Goal: Information Seeking & Learning: Learn about a topic

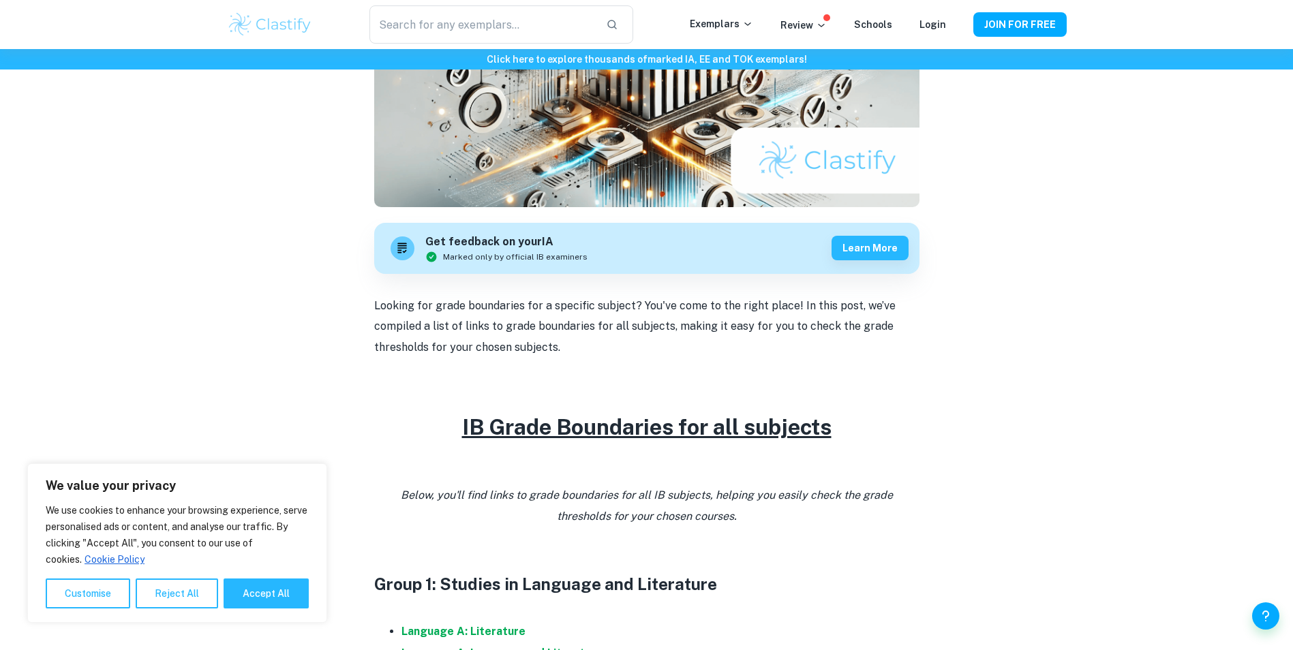
scroll to position [273, 0]
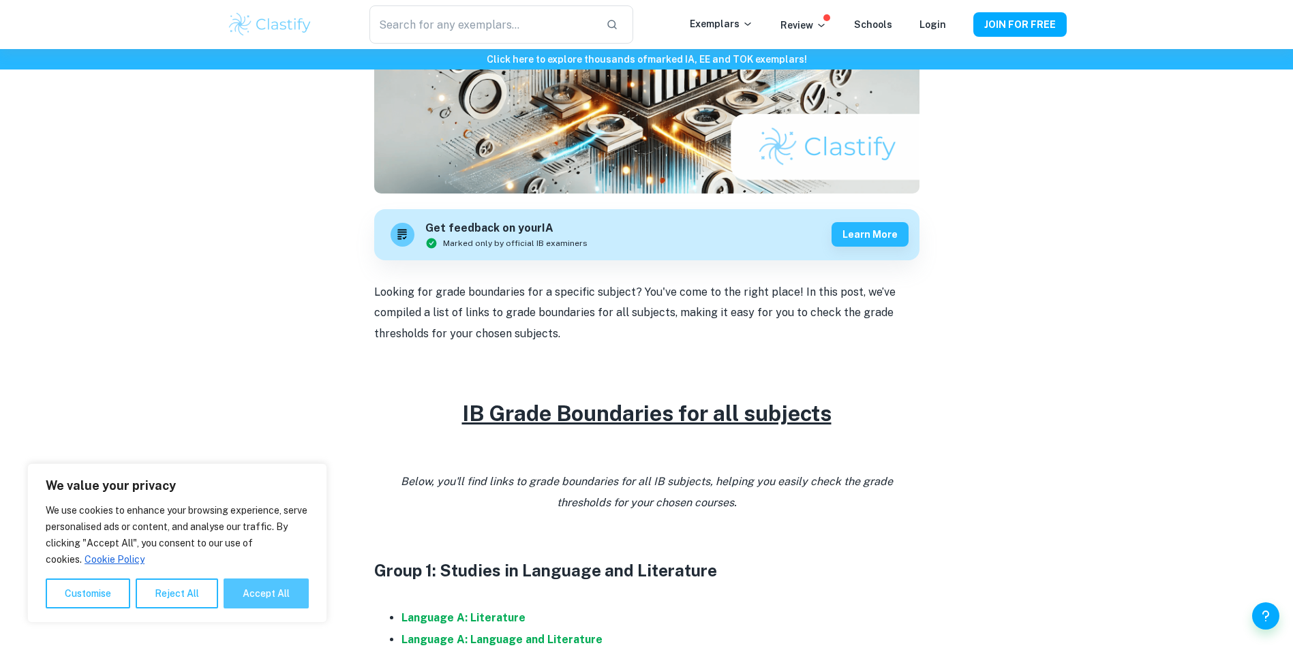
click at [258, 590] on button "Accept All" at bounding box center [265, 594] width 85 height 30
checkbox input "true"
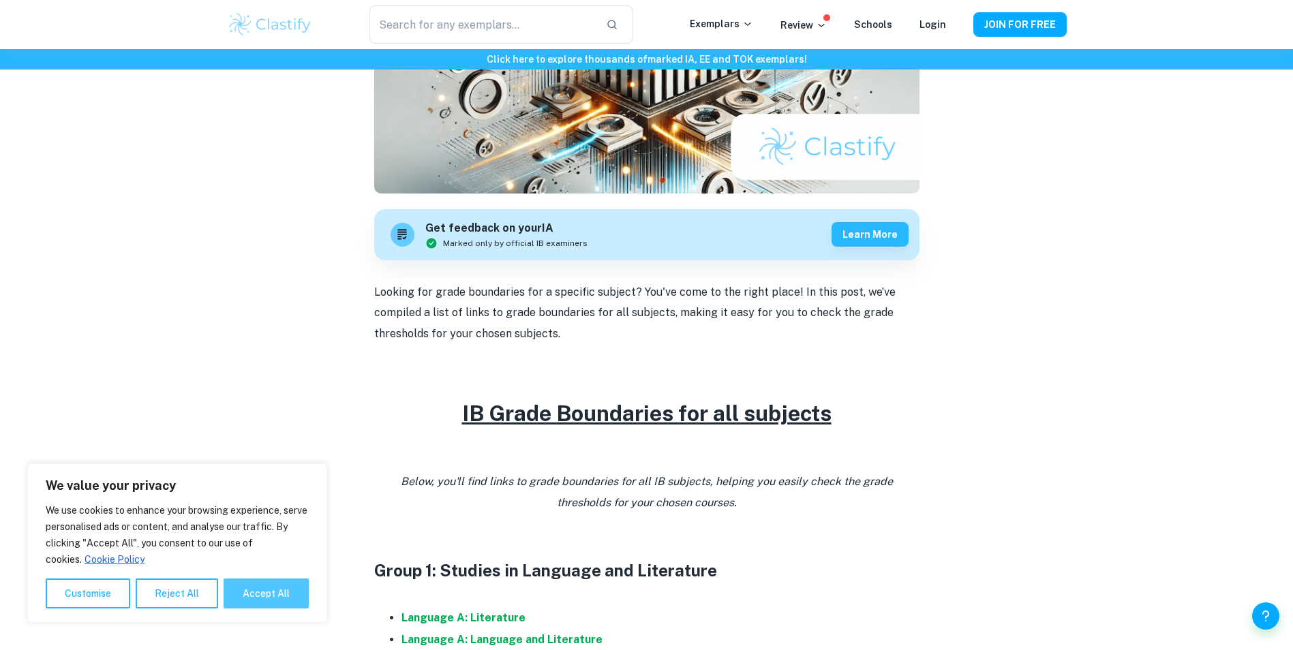
checkbox input "true"
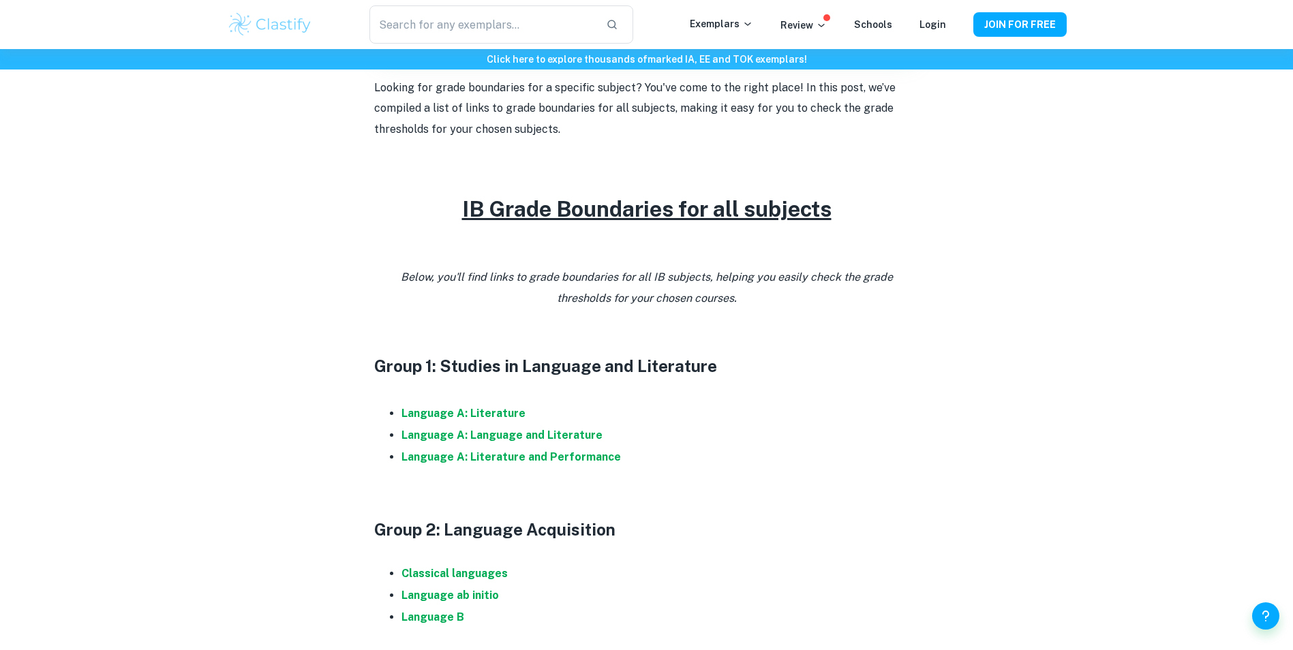
scroll to position [681, 0]
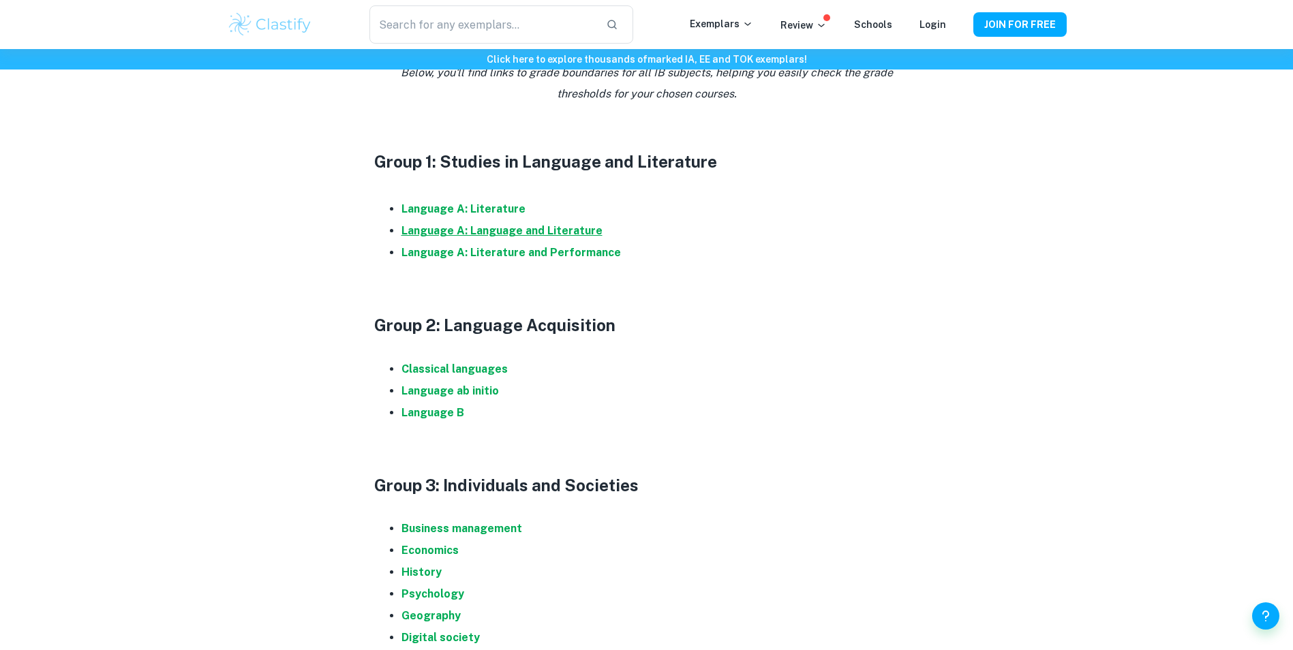
click at [493, 229] on strong "Language A: Language and Literature" at bounding box center [501, 230] width 201 height 13
click at [450, 366] on strong "Classical languages" at bounding box center [454, 368] width 106 height 13
click at [433, 387] on strong "Language ab initio" at bounding box center [449, 390] width 97 height 13
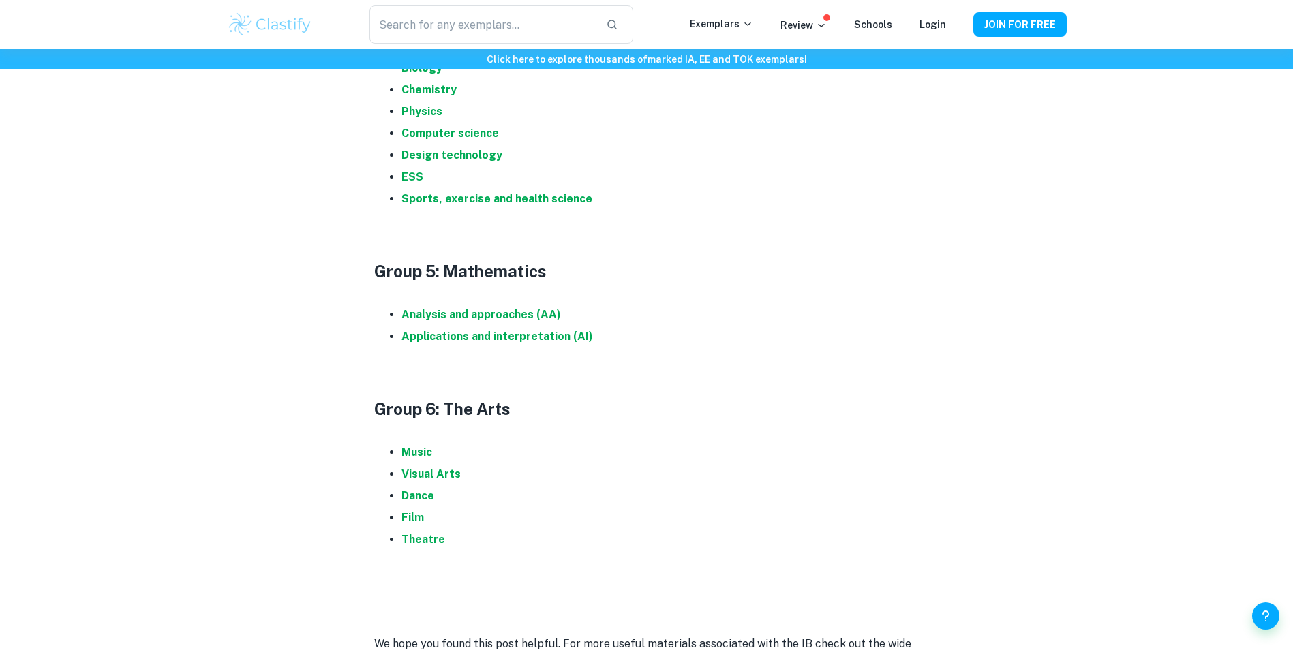
scroll to position [1431, 0]
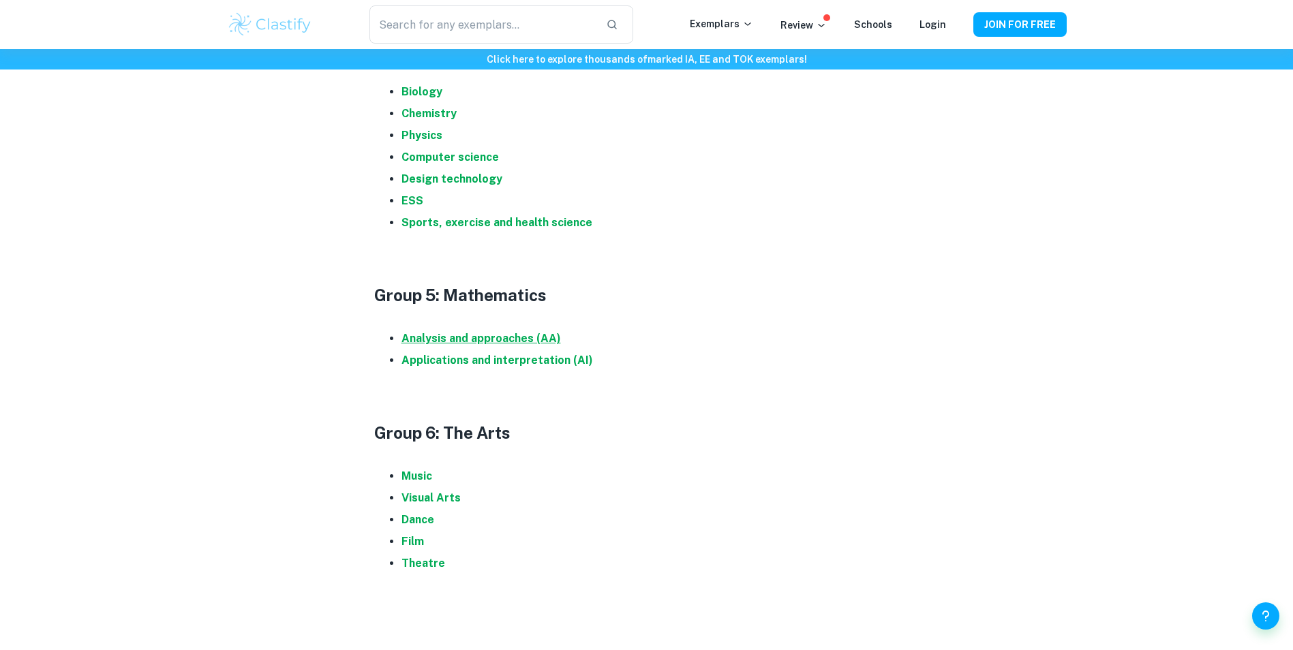
click at [454, 339] on strong "Analysis and approaches (AA)" at bounding box center [480, 338] width 159 height 13
click at [458, 355] on strong "Applications and interpretation (AI)" at bounding box center [496, 360] width 191 height 13
click at [424, 89] on strong "Biology" at bounding box center [421, 91] width 41 height 13
click at [435, 114] on strong "Chemistry" at bounding box center [428, 113] width 55 height 13
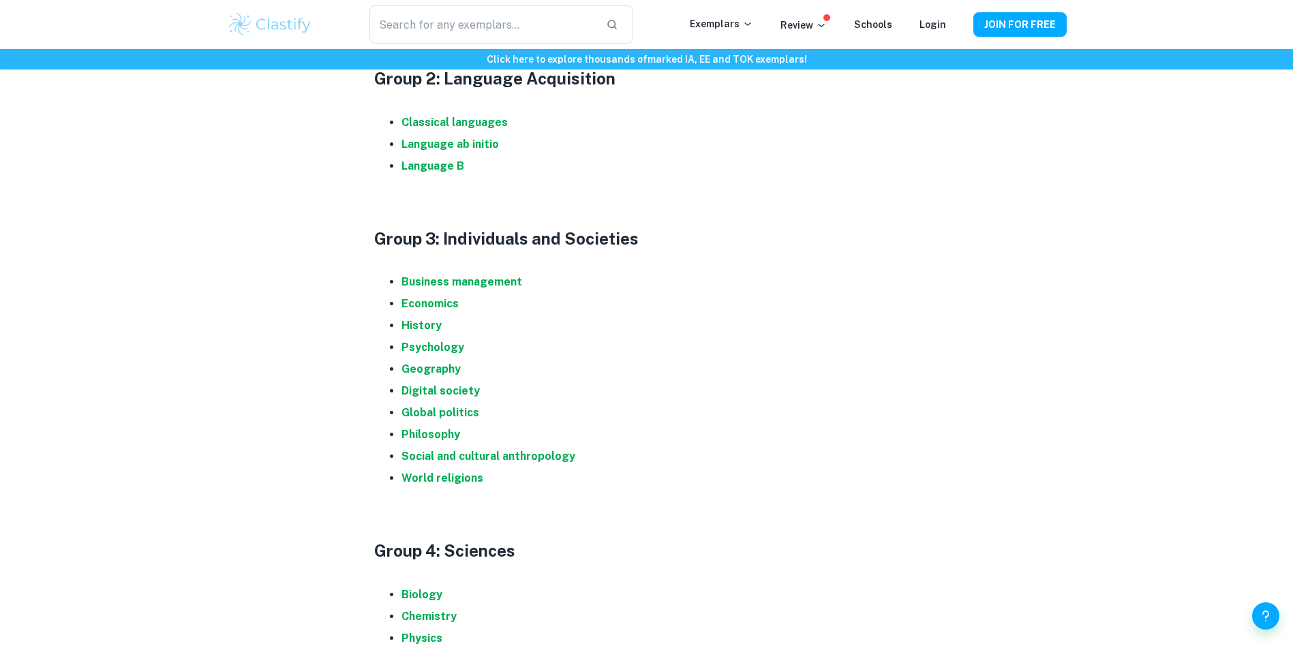
scroll to position [886, 0]
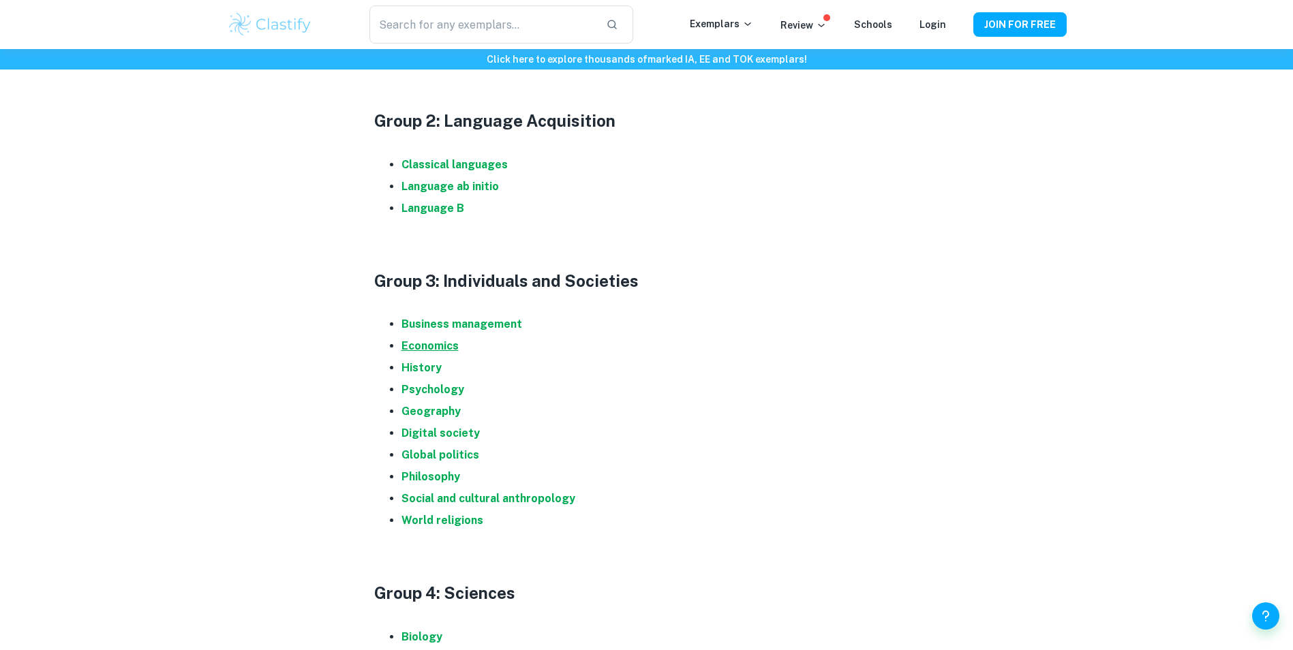
click at [431, 342] on strong "Economics" at bounding box center [429, 345] width 57 height 13
click at [429, 325] on strong "Business management" at bounding box center [461, 324] width 121 height 13
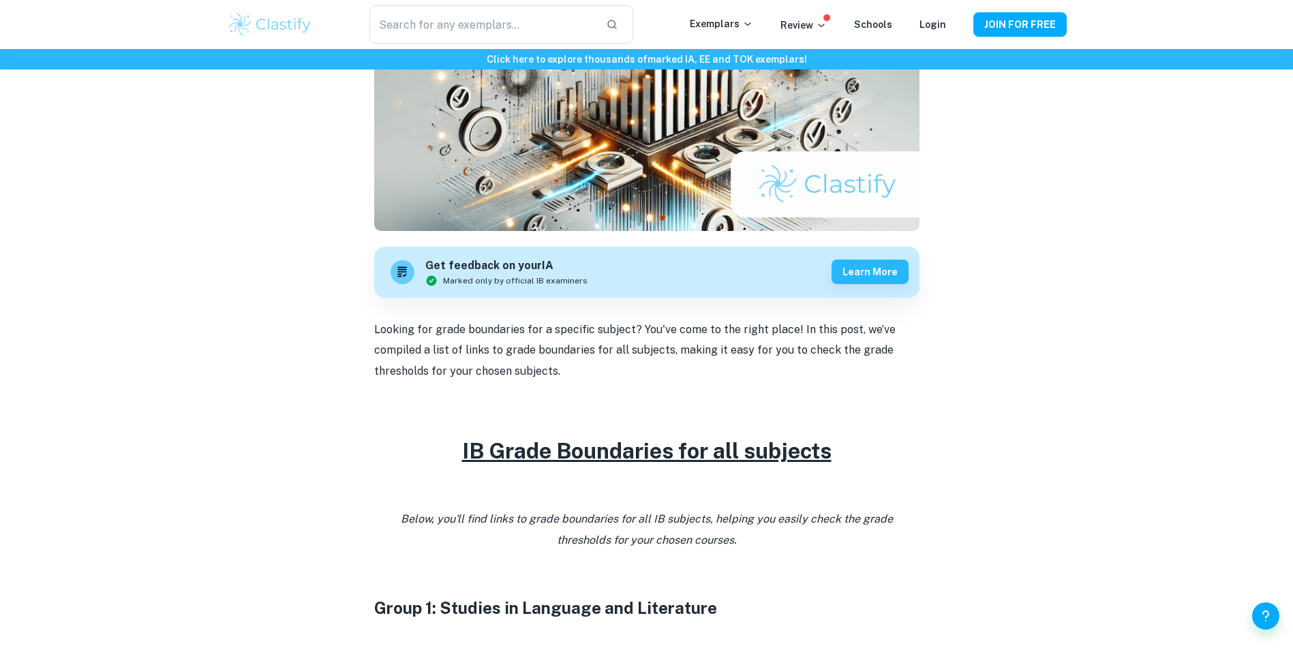
scroll to position [0, 0]
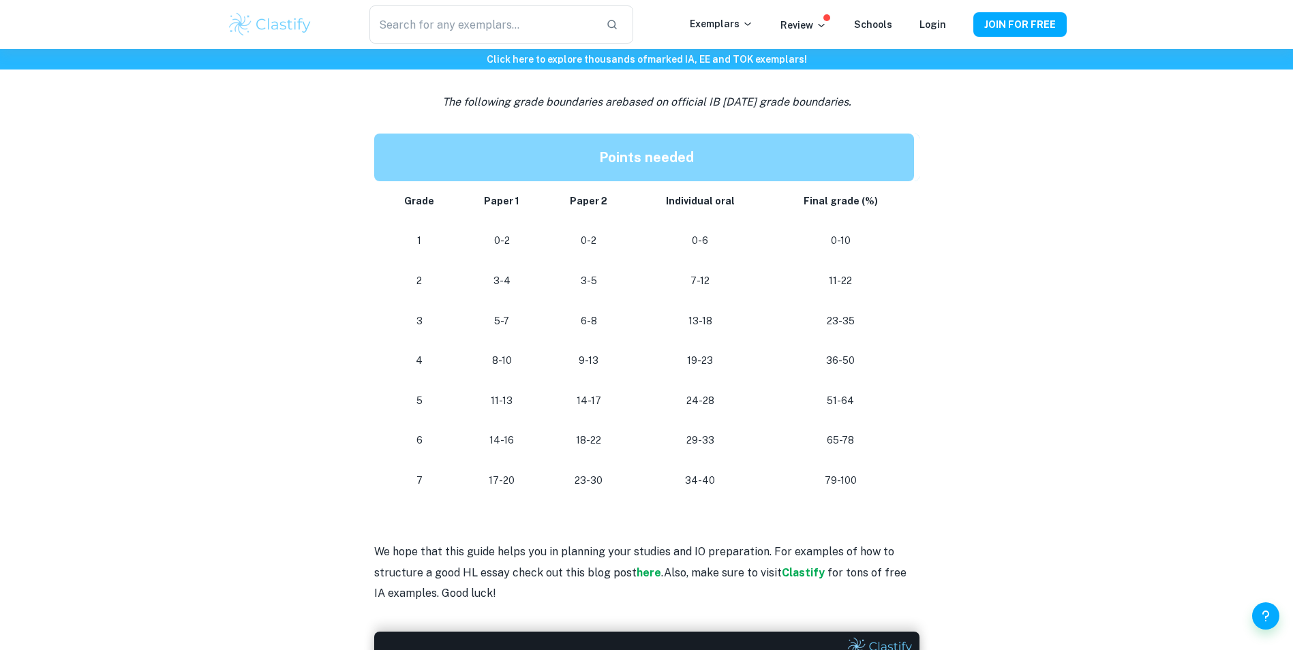
scroll to position [1295, 0]
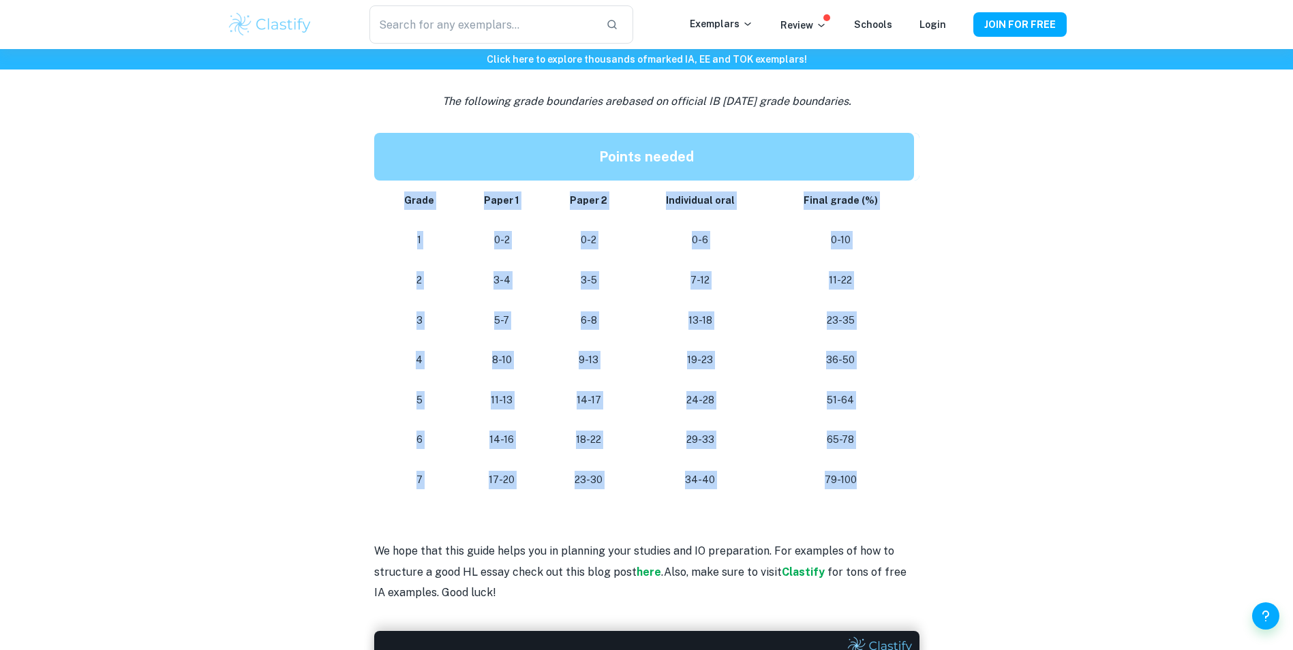
drag, startPoint x: 407, startPoint y: 202, endPoint x: 868, endPoint y: 481, distance: 538.7
click at [868, 481] on tbody "Grade Paper 1 Paper 2 Individual oral Final grade (%) 1 0-2 0-2 0-6 0-10 2 3-4 …" at bounding box center [646, 341] width 545 height 320
copy tbody "Grade Paper 1 Paper 2 Individual oral Final grade (%) 1 0-2 0-2 0-6 0-10 2 3-4 …"
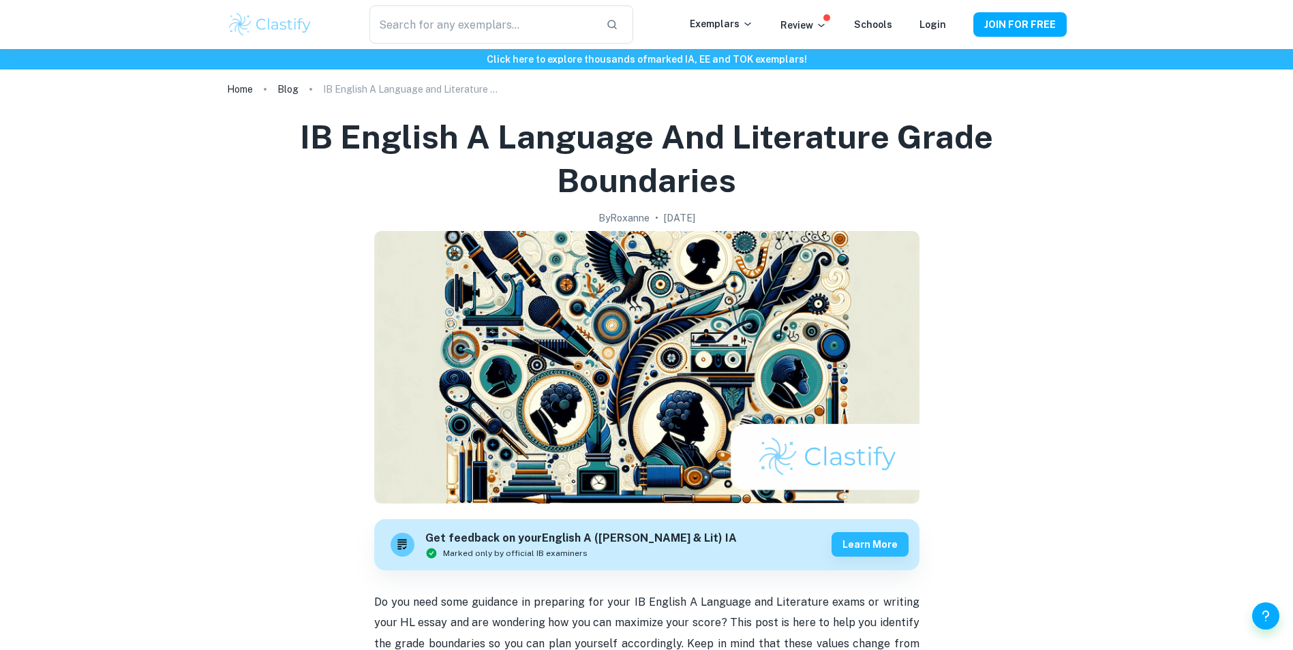
scroll to position [0, 0]
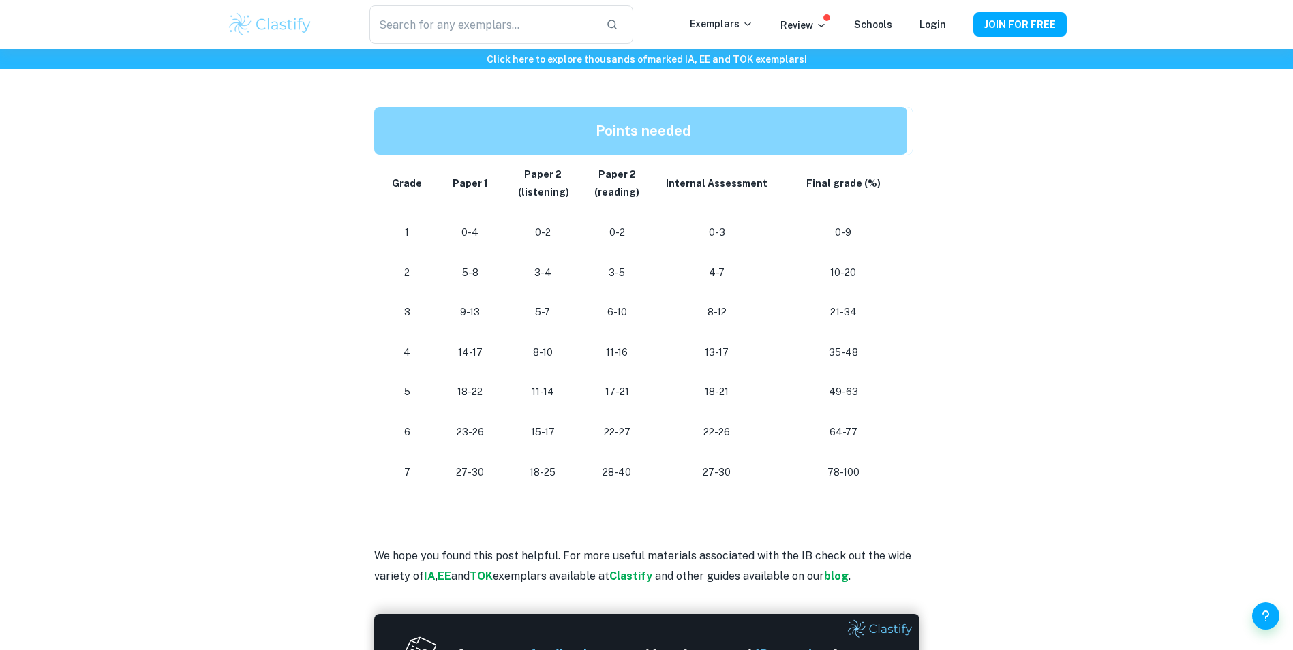
scroll to position [688, 0]
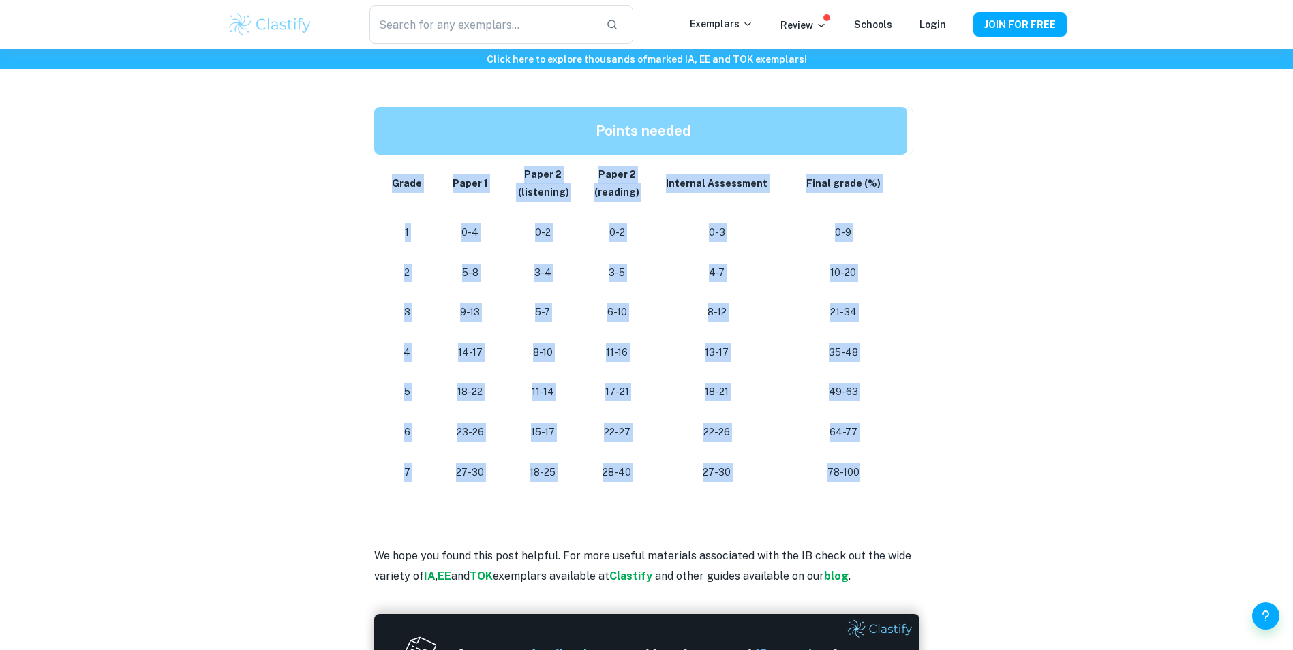
drag, startPoint x: 395, startPoint y: 183, endPoint x: 858, endPoint y: 458, distance: 539.0
click at [858, 458] on tbody "Grade Paper 1 Paper 2 (listening) Paper 2 (reading) Internal Assessment Final g…" at bounding box center [643, 323] width 538 height 337
copy tbody "Grade Paper 1 Paper 2 (listening) Paper 2 (reading) Internal Assessment Final g…"
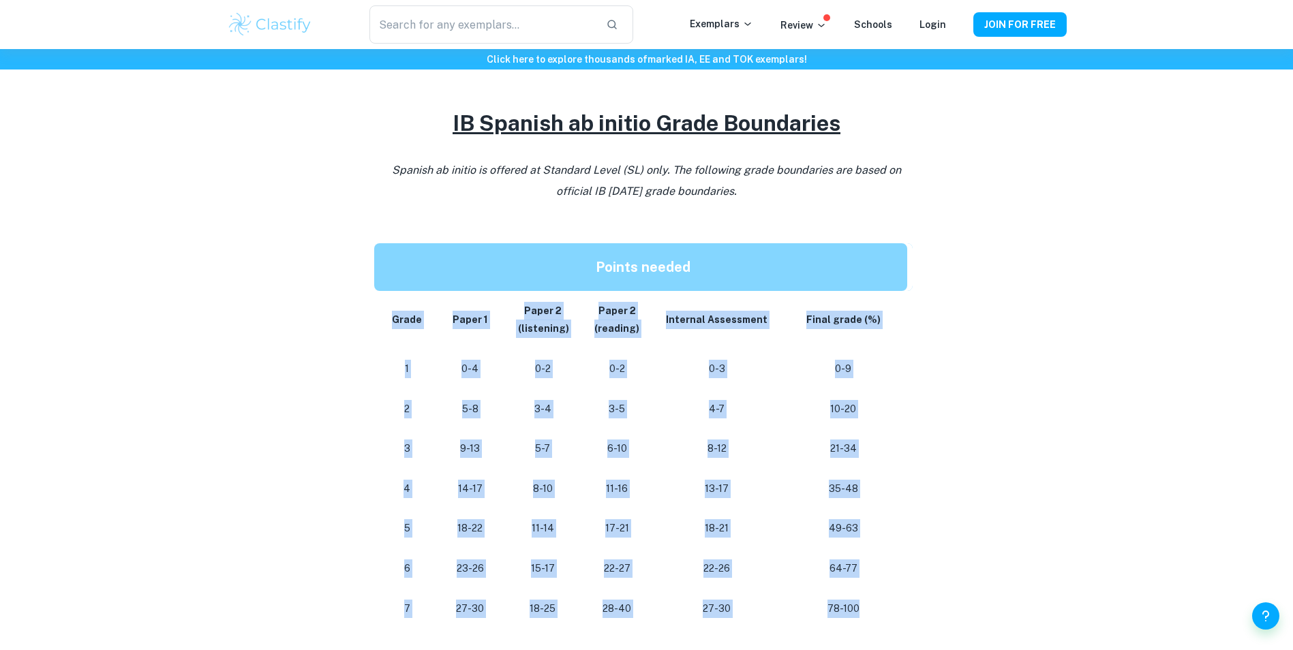
scroll to position [756, 0]
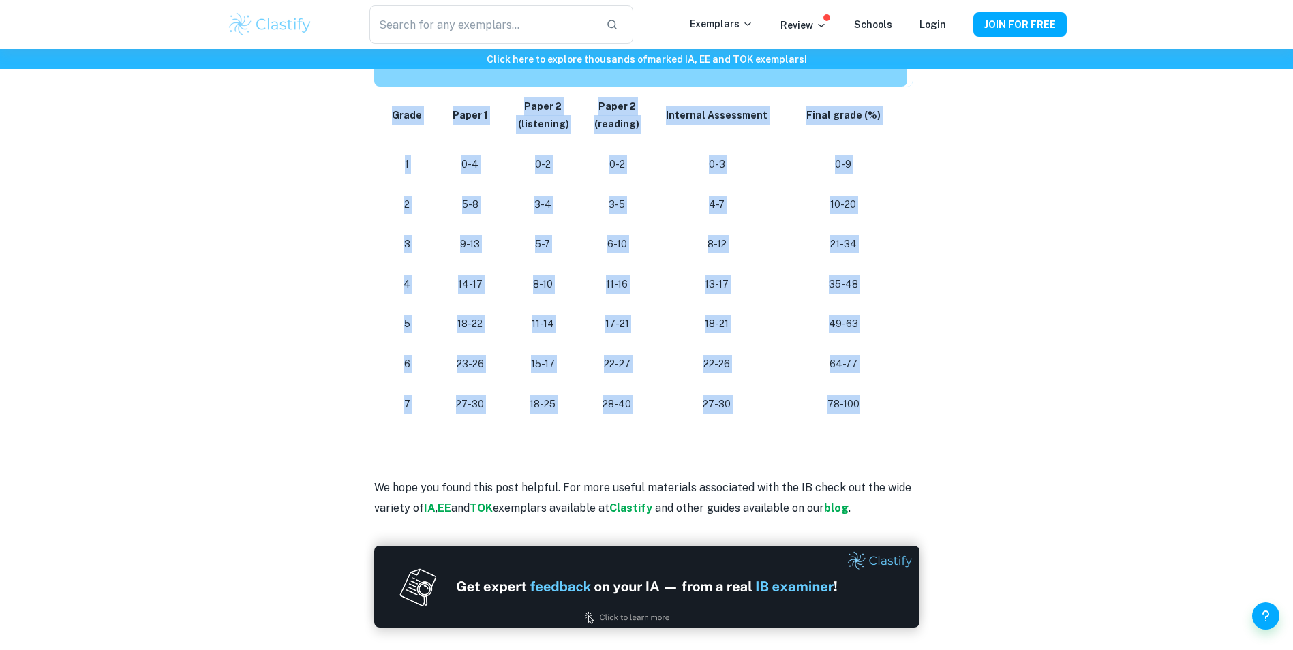
copy tbody "Grade Paper 1 Paper 2 (listening) Paper 2 (reading) Internal Assessment Final g…"
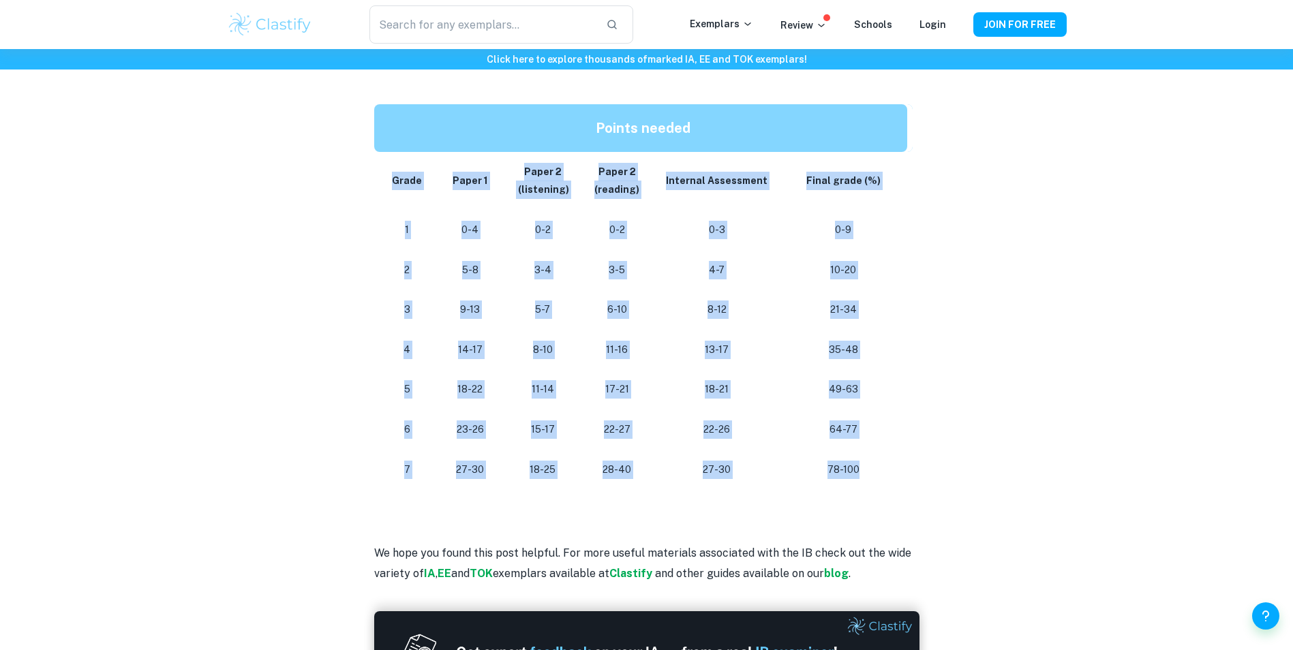
scroll to position [688, 0]
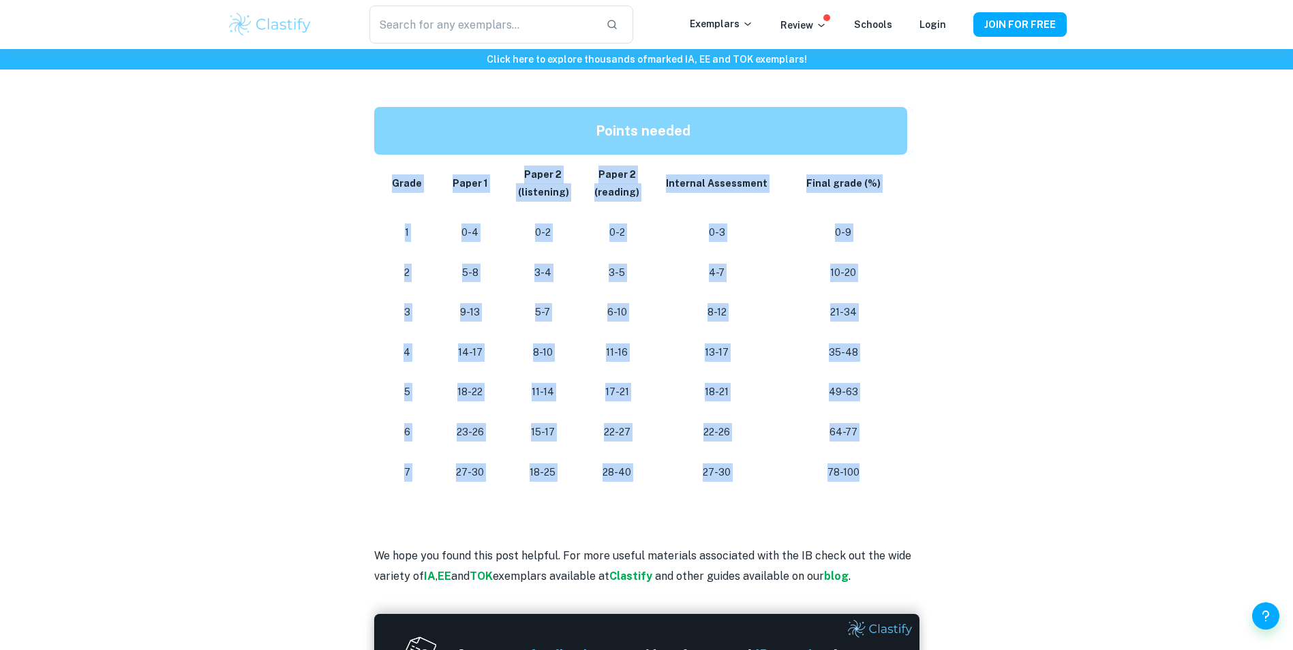
copy tbody "Grade Paper 1 Paper 2 (listening) Paper 2 (reading) Internal Assessment Final g…"
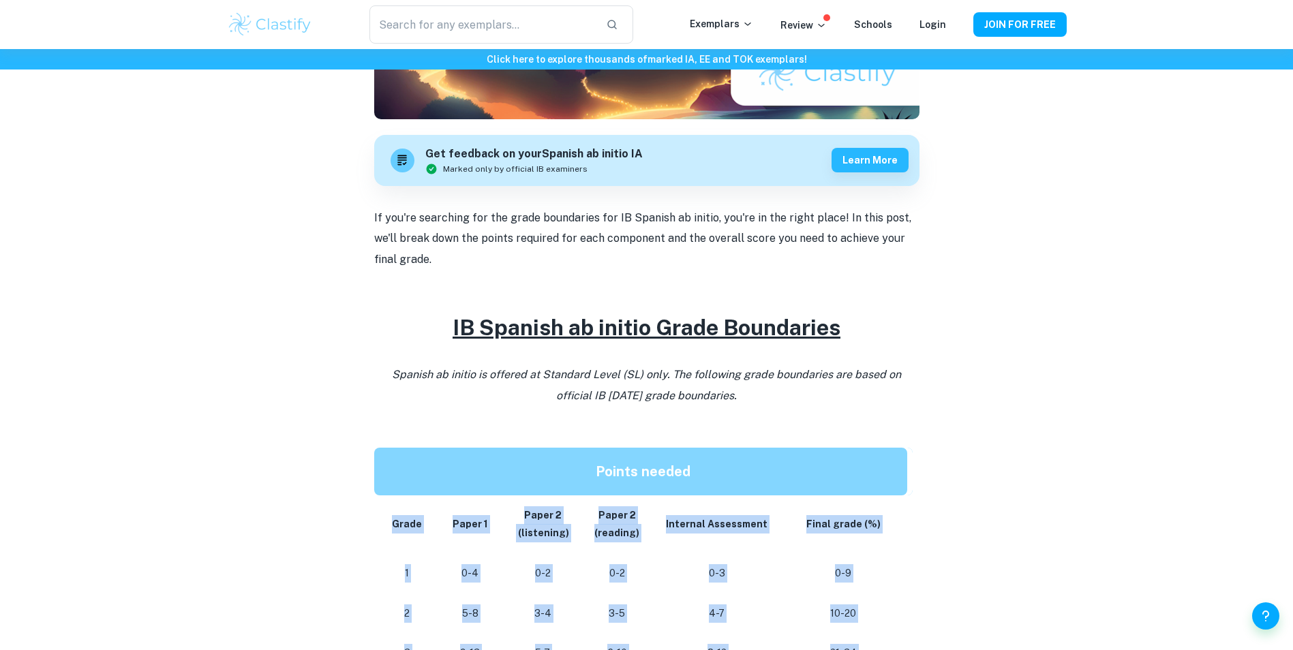
scroll to position [0, 0]
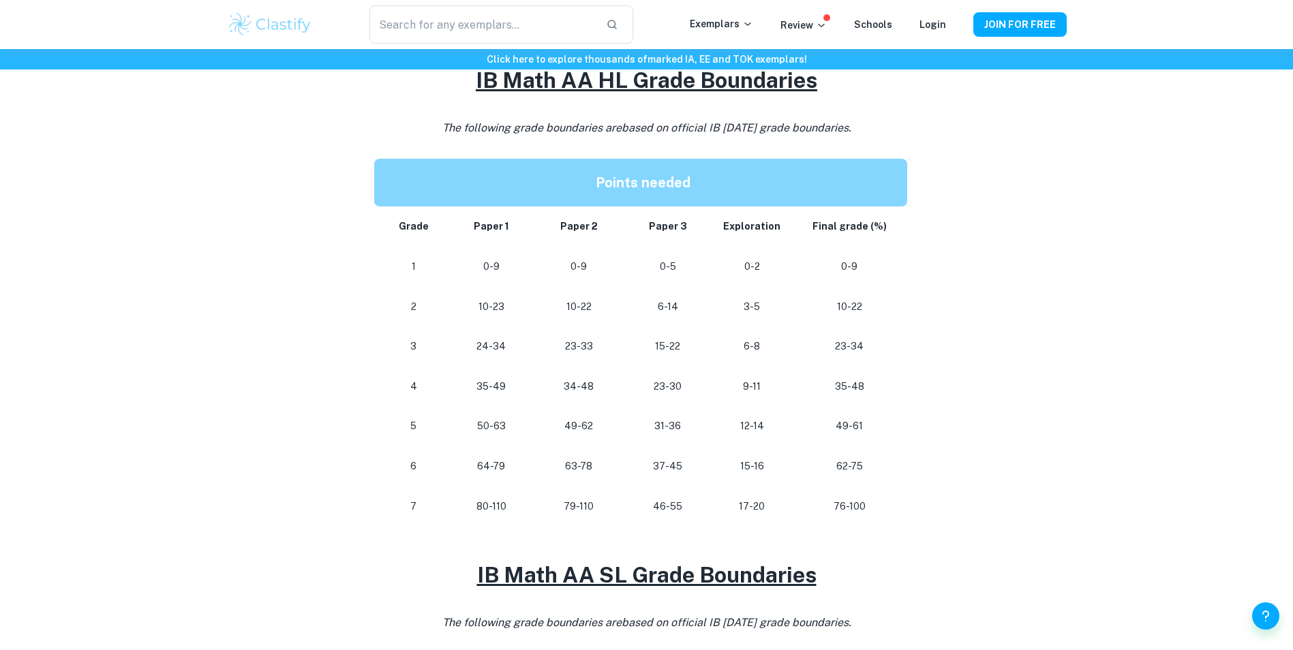
scroll to position [613, 0]
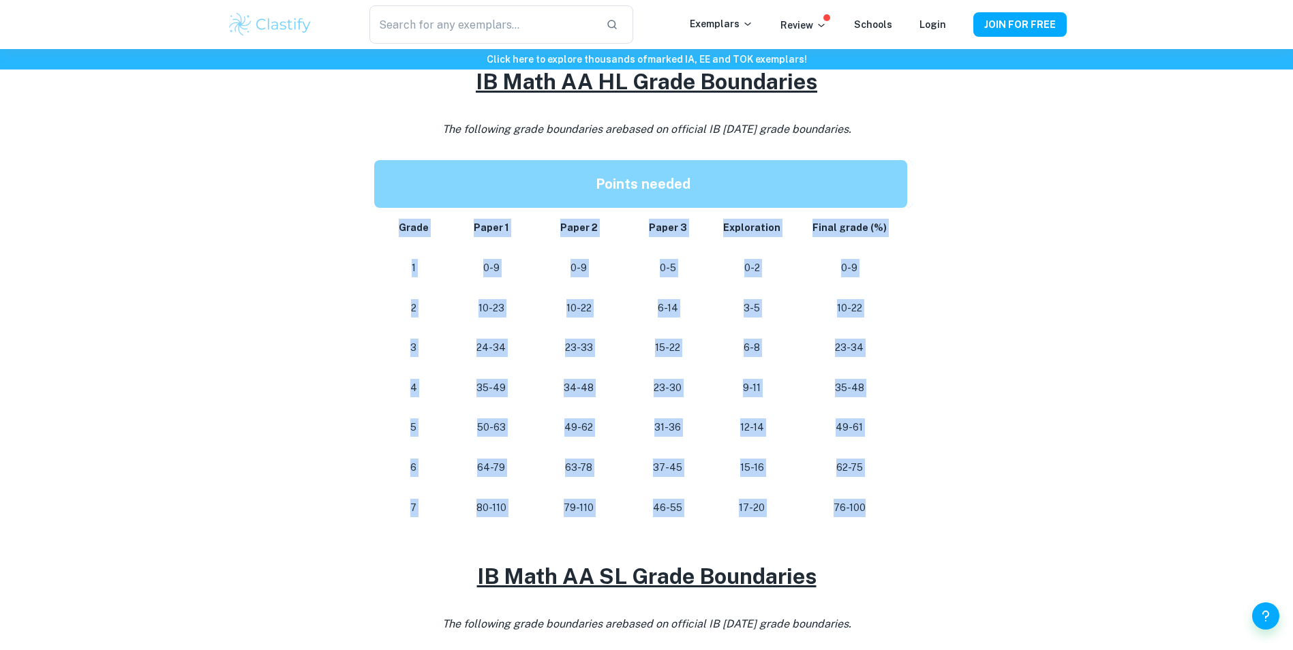
drag, startPoint x: 399, startPoint y: 227, endPoint x: 912, endPoint y: 502, distance: 581.7
click at [912, 502] on tbody "Grade Paper 1 Paper 2 Paper 3 Exploration Final grade (%) 1 0-9 0-9 0-5 0-2 0-9…" at bounding box center [643, 368] width 538 height 320
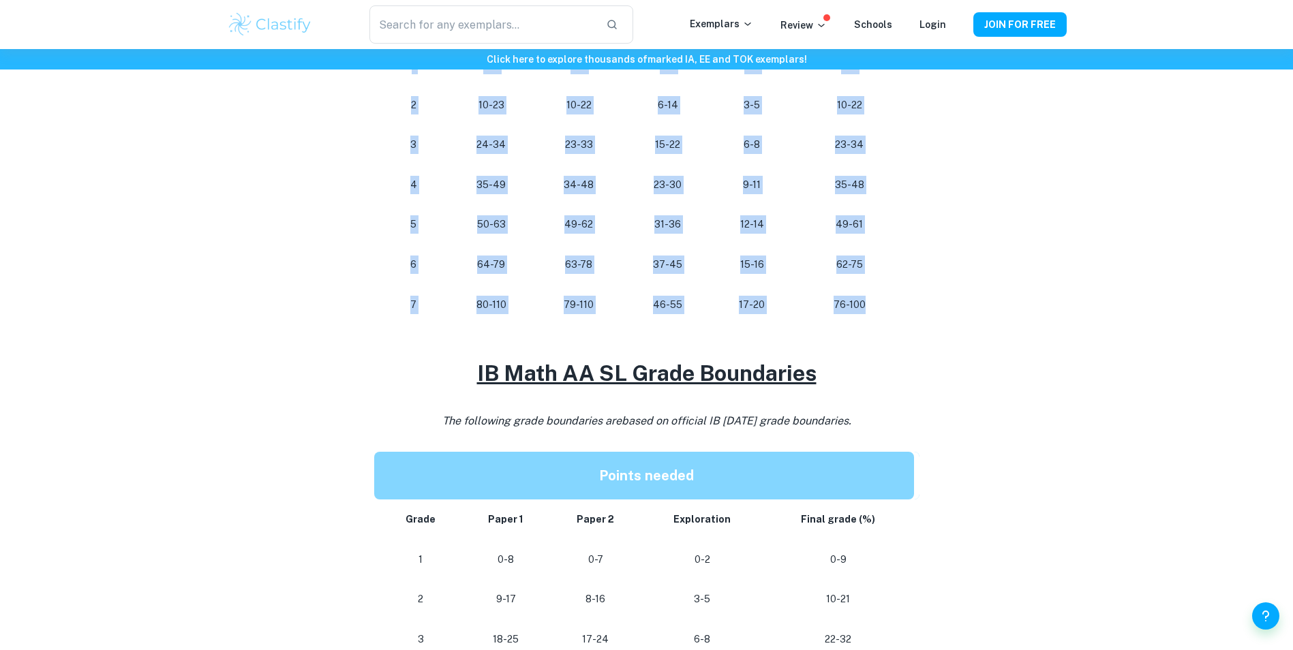
scroll to position [818, 0]
copy tbody "Grade Paper 1 Paper 2 Paper 3 Exploration Final grade (%) 1 0-9 0-9 0-5 0-2 0-9…"
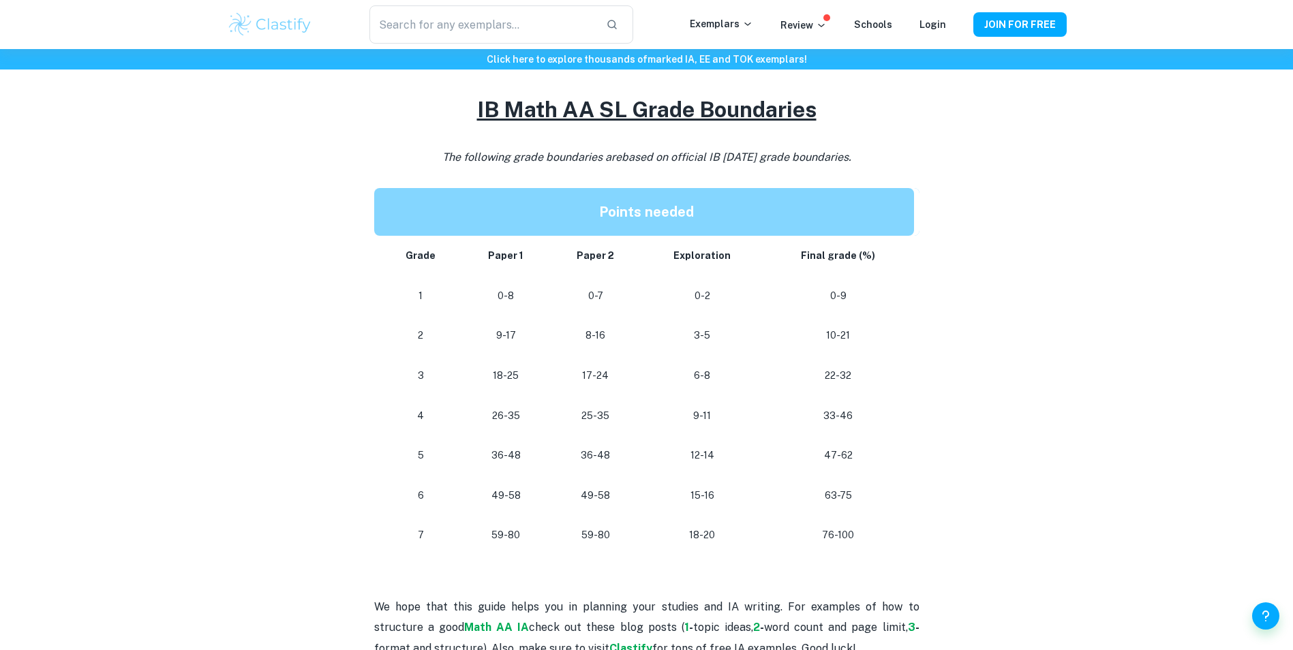
scroll to position [1090, 0]
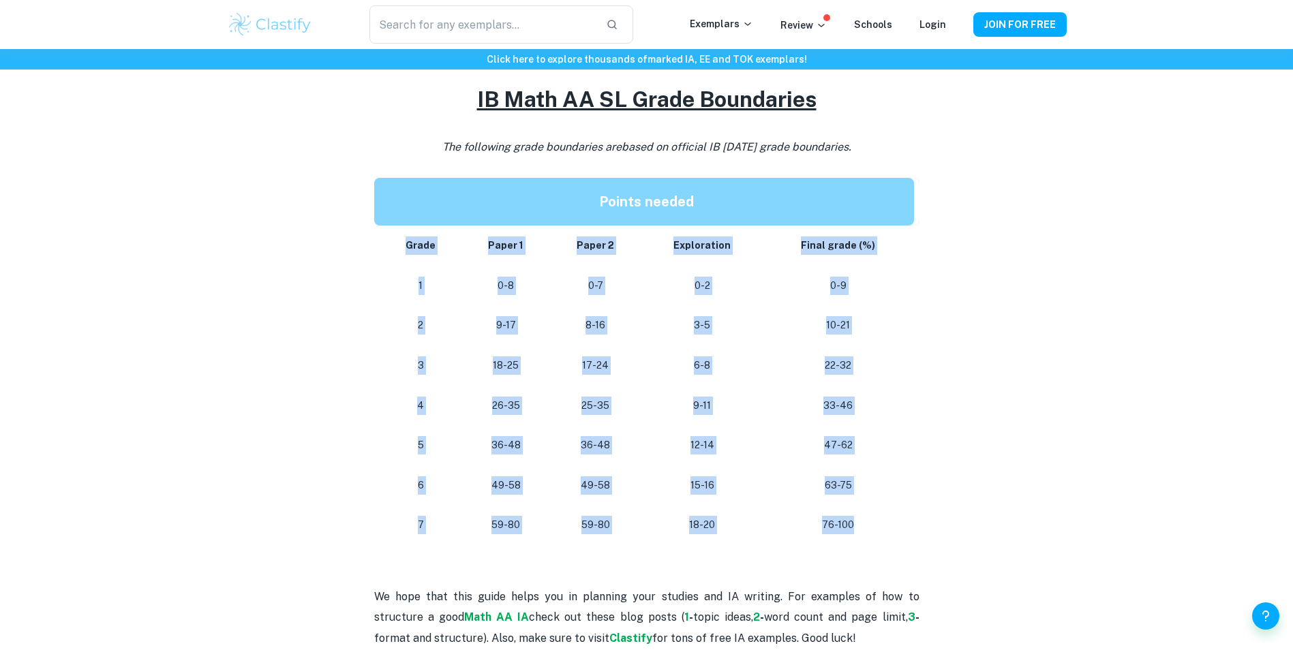
drag, startPoint x: 407, startPoint y: 245, endPoint x: 880, endPoint y: 525, distance: 550.2
click at [880, 525] on tbody "Grade Paper 1 Paper 2 Exploration Final grade (%) 1 0-8 0-7 0-2 0-9 2 9-17 8-16…" at bounding box center [646, 386] width 545 height 320
copy tbody "Grade Paper 1 Paper 2 Exploration Final grade (%) 1 0-8 0-7 0-2 0-9 2 9-17 8-16…"
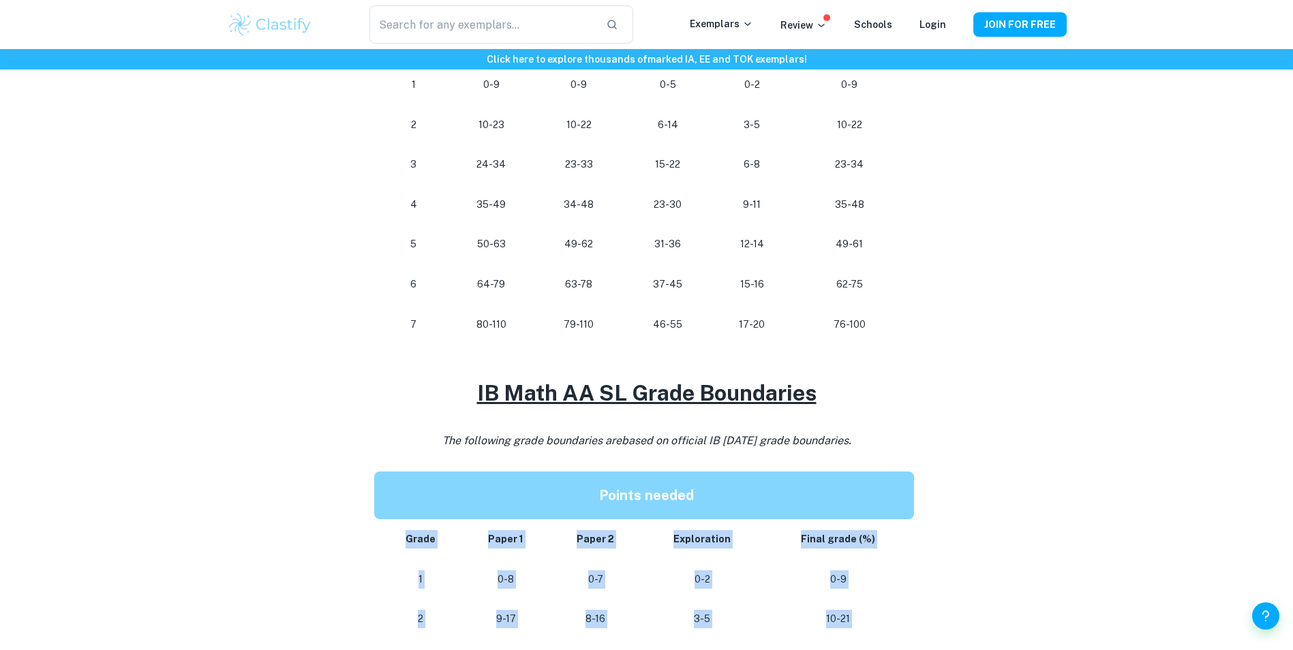
scroll to position [471, 0]
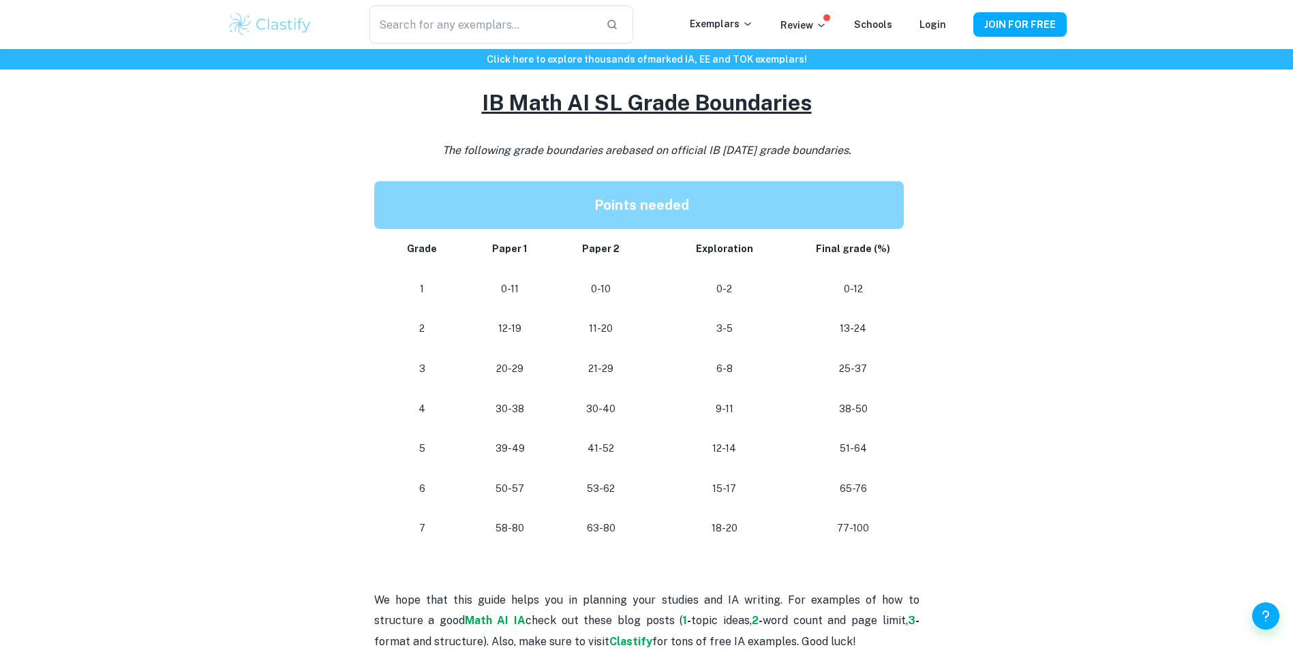
scroll to position [1090, 0]
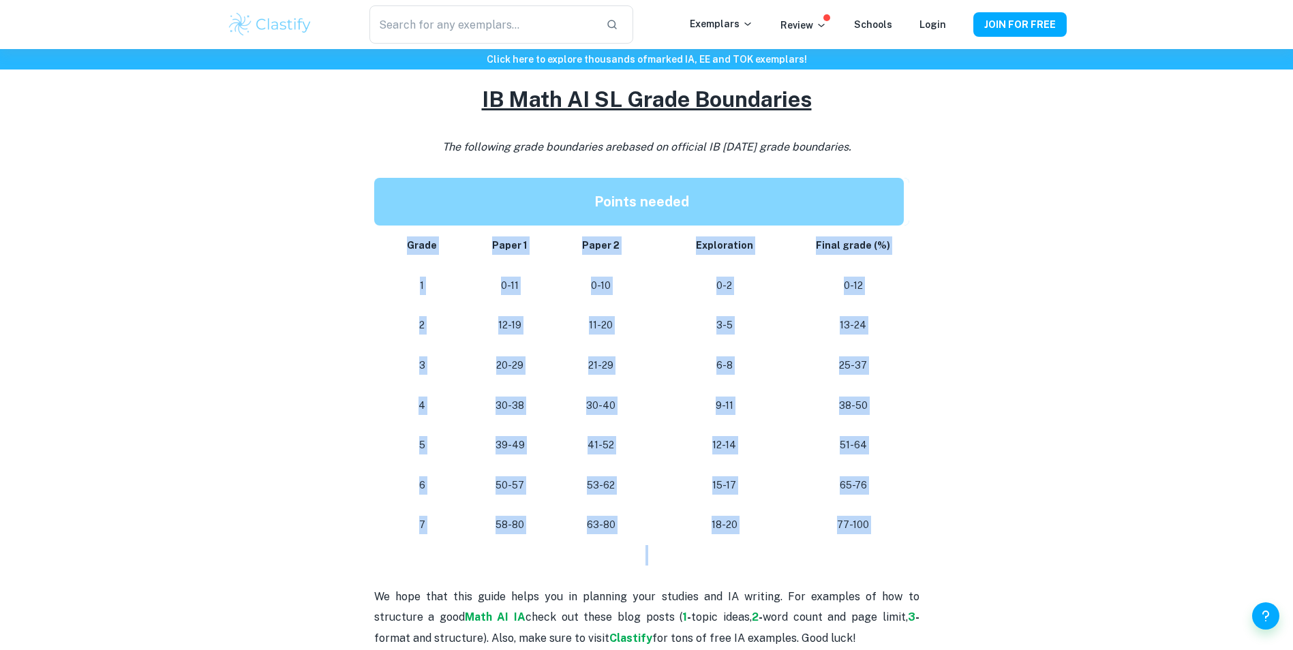
drag, startPoint x: 410, startPoint y: 243, endPoint x: 913, endPoint y: 552, distance: 591.0
click at [913, 552] on div "Are you looking for how many points you need to get a certain grade? This post …" at bounding box center [646, 56] width 545 height 1184
copy div "Grade Paper 1 Paper 2 Exploration Final grade (%) 1 0-11 0-10 0-2 0-12 2 12-19 …"
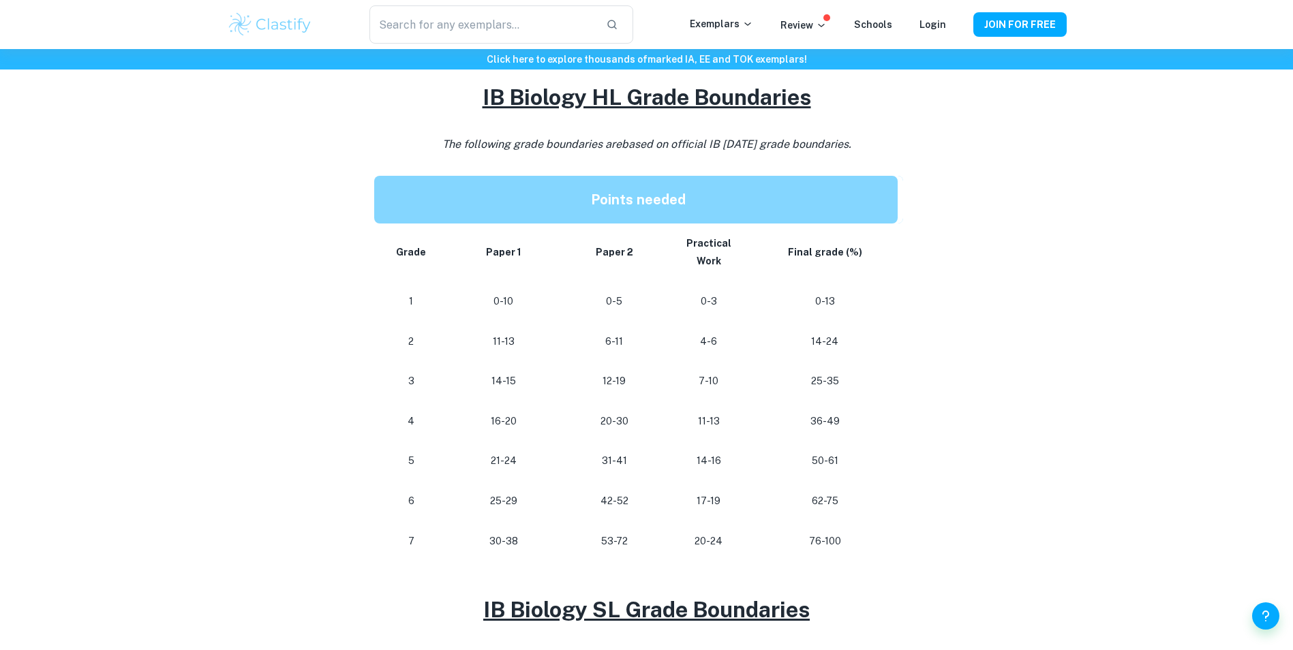
scroll to position [613, 0]
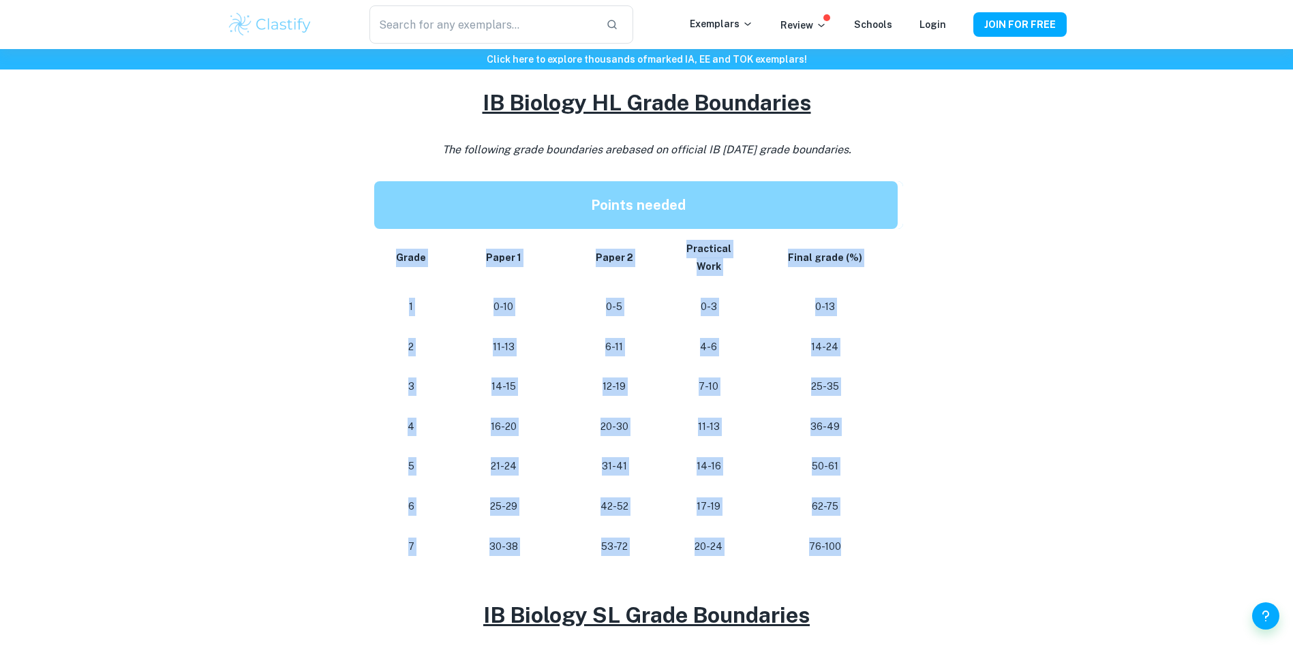
drag, startPoint x: 400, startPoint y: 257, endPoint x: 859, endPoint y: 559, distance: 550.0
click at [859, 559] on tbody "Grade Paper 1 Paper 2 Practical Work Final grade (%) 1 0-10 0-5 0-3 0-13 2 11-1…" at bounding box center [638, 397] width 529 height 337
copy tbody "Grade Paper 1 Paper 2 Practical Work Final grade (%) 1 0-10 0-5 0-3 0-13 2 11-1…"
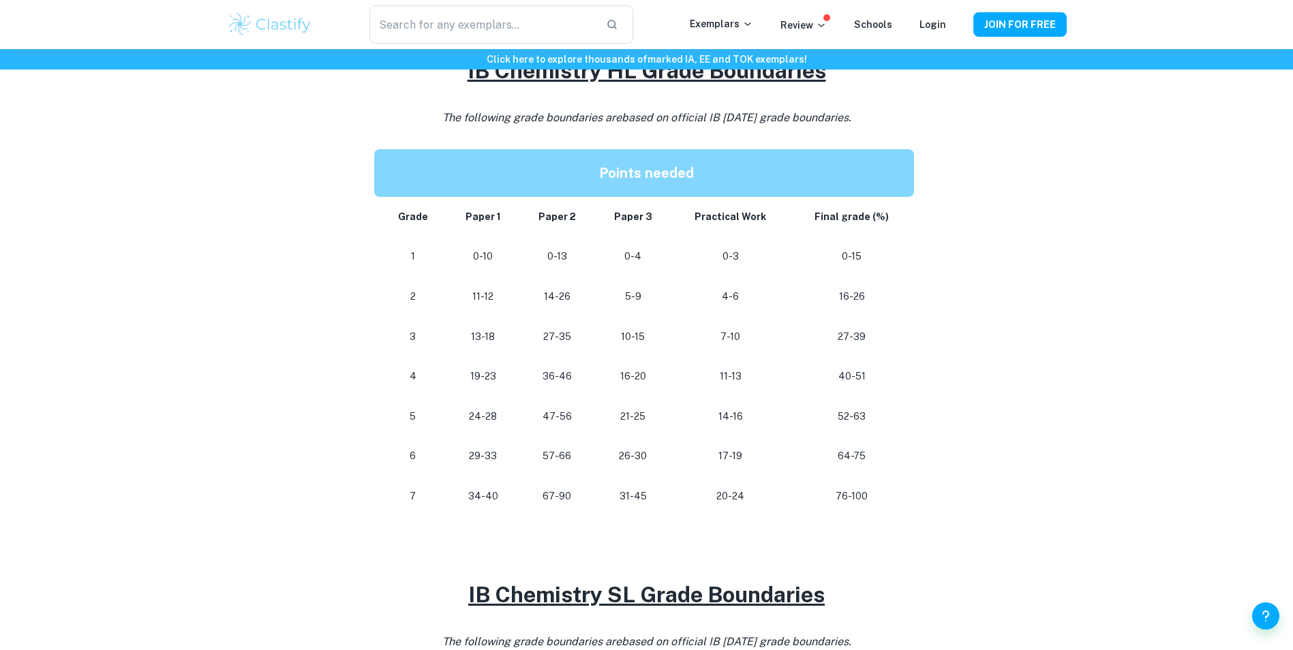
scroll to position [613, 0]
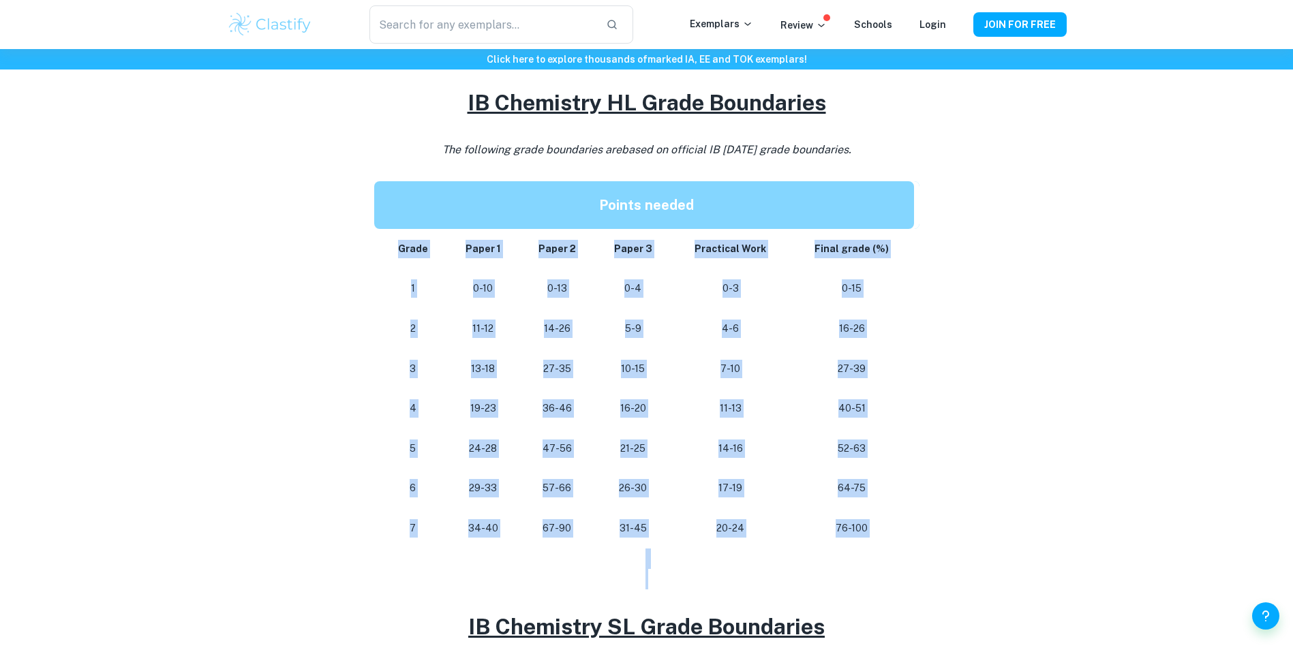
drag, startPoint x: 401, startPoint y: 253, endPoint x: 911, endPoint y: 573, distance: 601.6
click at [911, 573] on div "Are you in the process of preparing for your IB Chemistry exams or writing your…" at bounding box center [646, 579] width 545 height 1276
copy div "Grade Paper 1 Paper 2 Paper 3 Practical Work Final grade (%) 1 0-10 0-13 0-4 0-…"
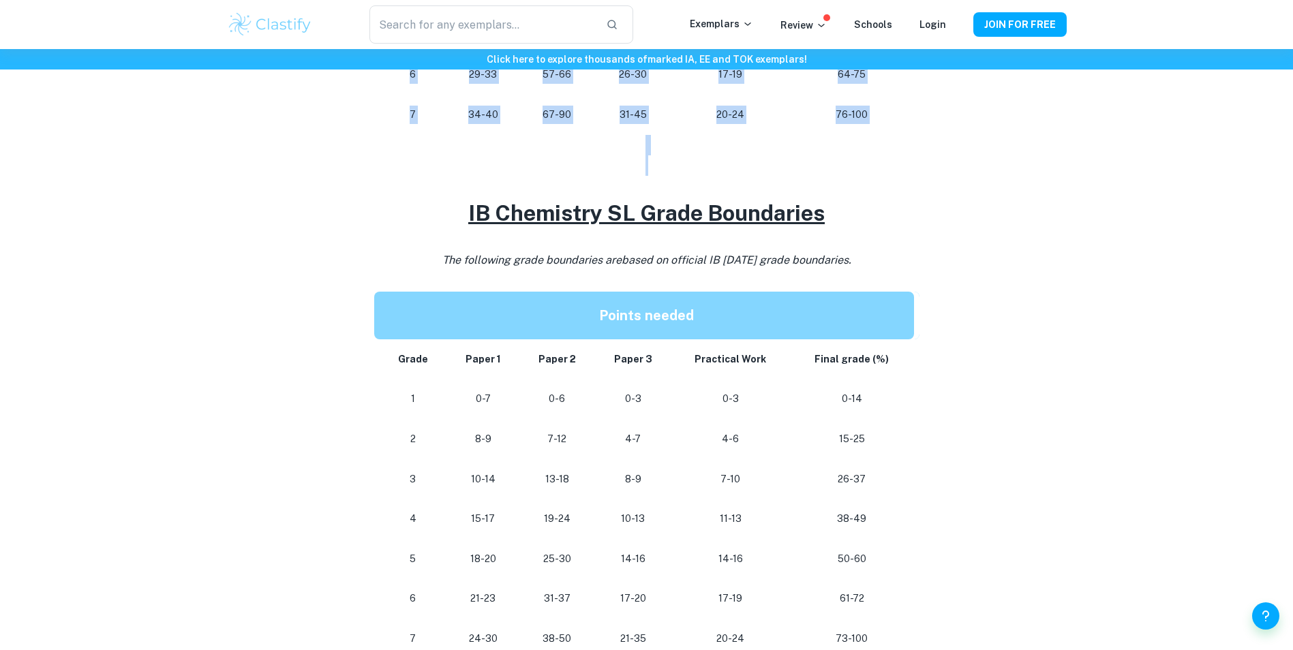
scroll to position [1022, 0]
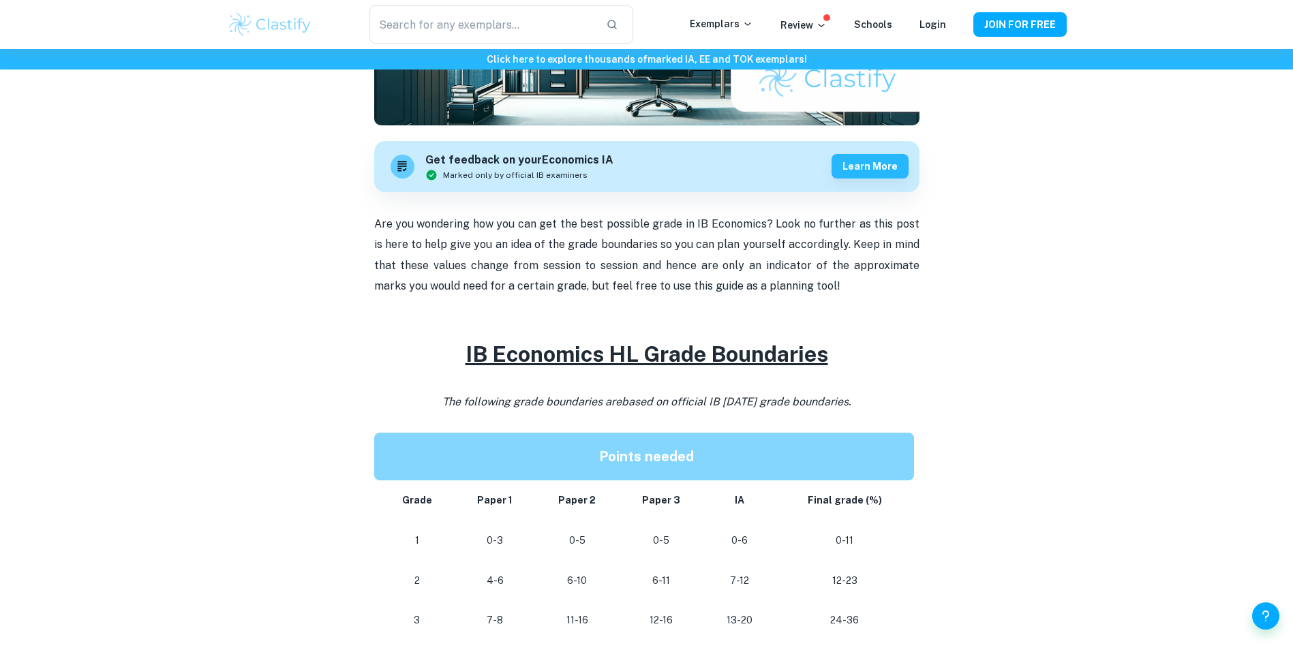
scroll to position [613, 0]
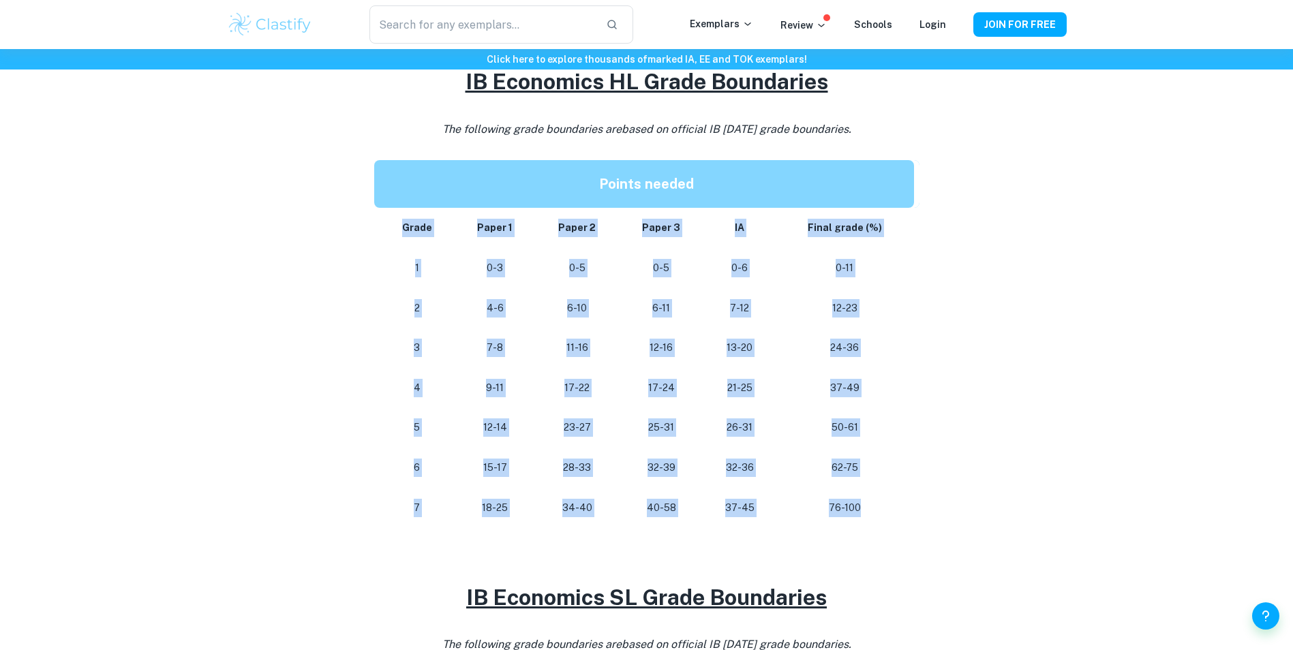
drag, startPoint x: 405, startPoint y: 227, endPoint x: 873, endPoint y: 505, distance: 543.9
click at [873, 505] on tbody "Grade Paper 1 Paper 2 Paper 3 IA Final grade (%) 1 0-3 0-5 0-5 0-6 0-11 2 4-6 6…" at bounding box center [646, 368] width 545 height 320
copy tbody "Grade Paper 1 Paper 2 Paper 3 IA Final grade (%) 1 0-3 0-5 0-5 0-6 0-11 2 4-6 6…"
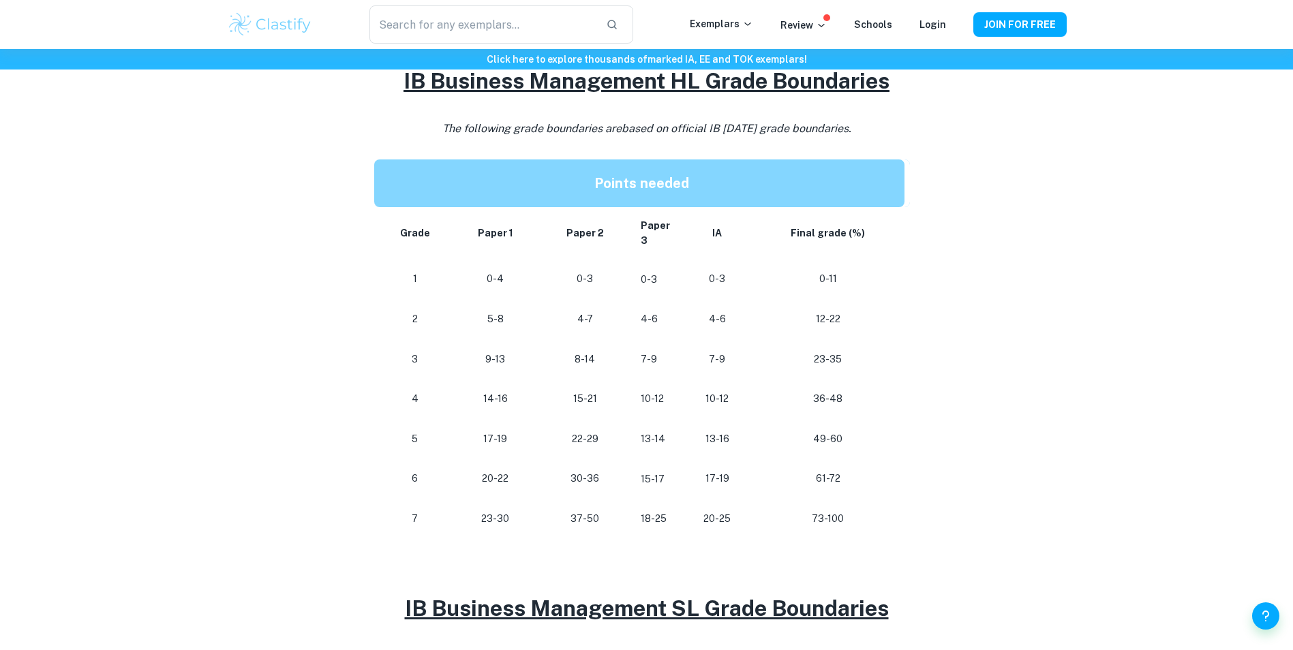
scroll to position [613, 0]
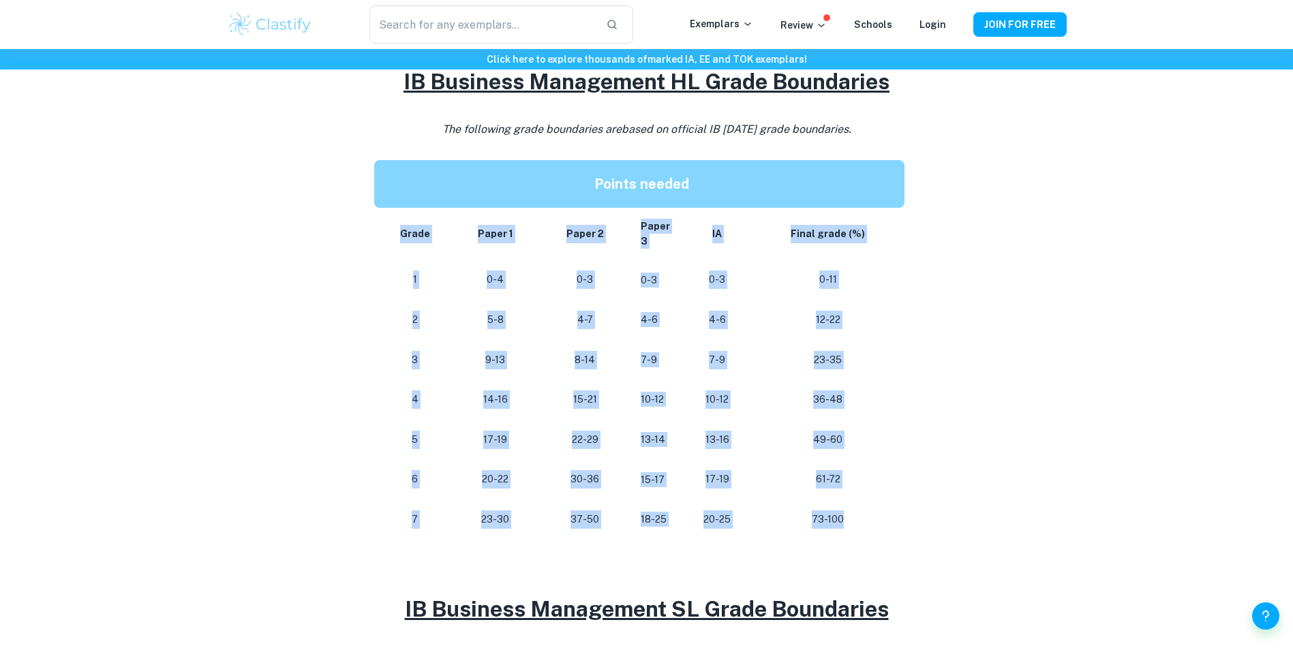
drag, startPoint x: 402, startPoint y: 231, endPoint x: 860, endPoint y: 515, distance: 538.9
click at [860, 515] on tbody "Grade Paper 1 Paper 2 Paper 3 IA Final grade (%) 1 0-4 0-3 0-3 0-3 0-11 2 5-8 4…" at bounding box center [642, 373] width 536 height 331
copy tbody "Grade Paper 1 Paper 2 Paper 3 IA Final grade (%) 1 0-4 0-3 0-3 0-3 0-11 2 5-8 4…"
